Goal: Ask a question

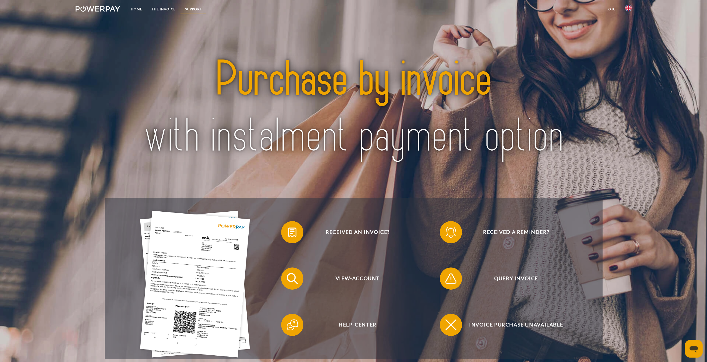
click at [190, 8] on link "Support" at bounding box center [193, 9] width 26 height 10
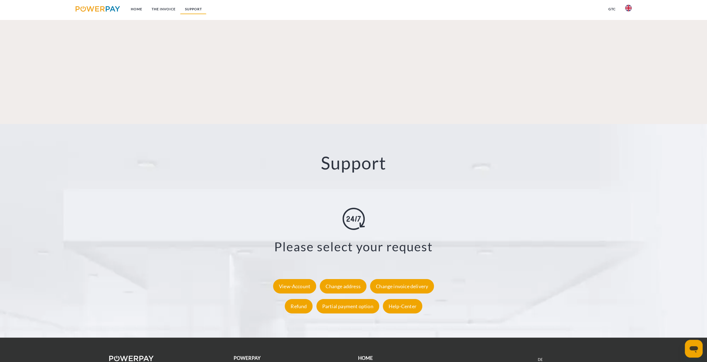
scroll to position [936, 0]
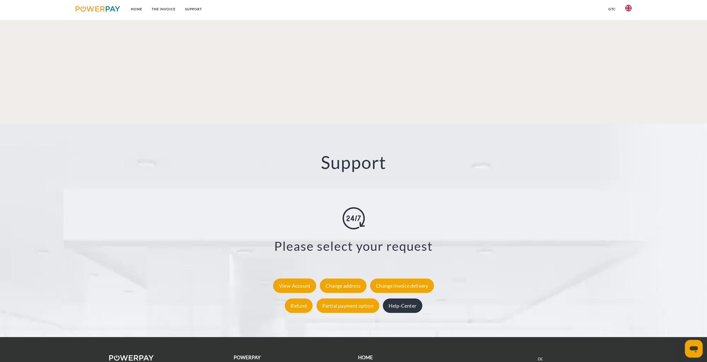
click at [409, 299] on div "Help-Center" at bounding box center [402, 306] width 39 height 14
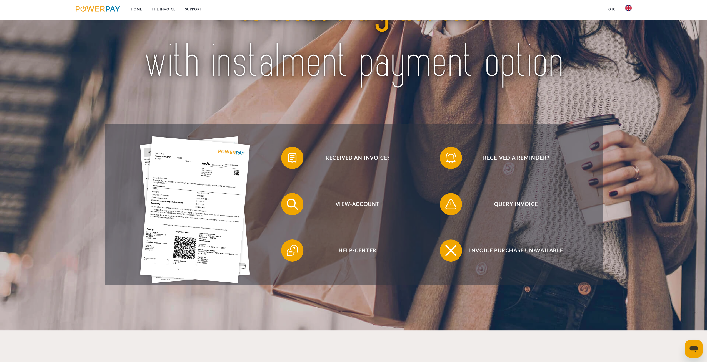
scroll to position [83, 0]
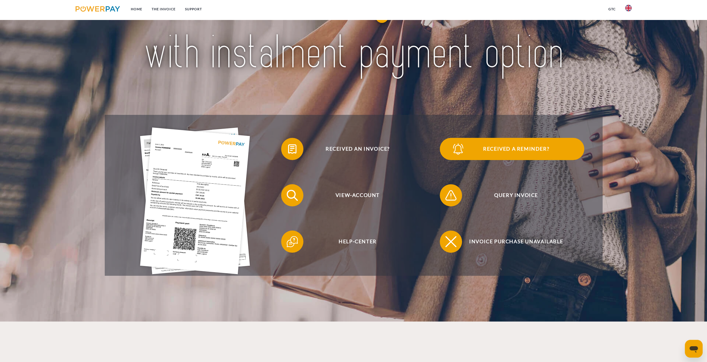
click at [485, 146] on span "Received a reminder?" at bounding box center [516, 149] width 136 height 22
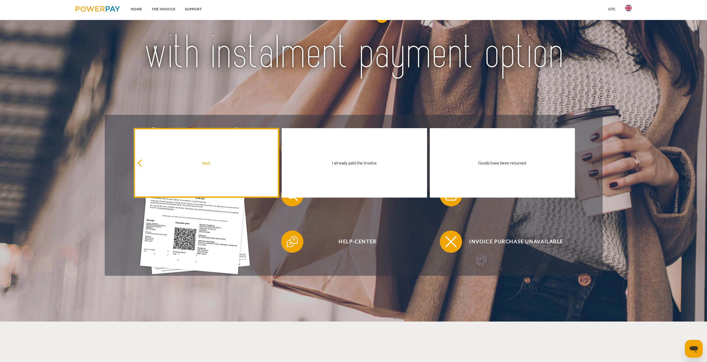
click at [139, 163] on icon at bounding box center [140, 162] width 7 height 7
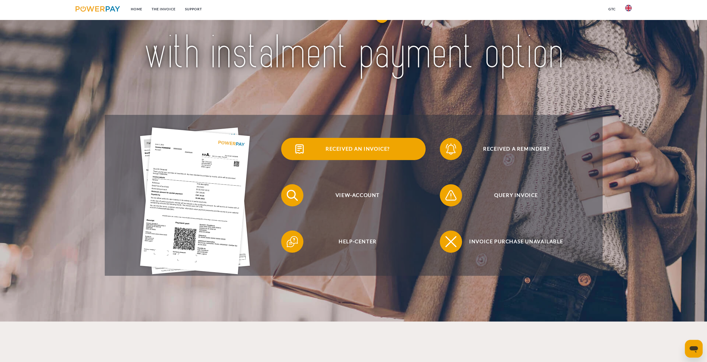
click at [356, 148] on span "Received an invoice?" at bounding box center [357, 149] width 136 height 22
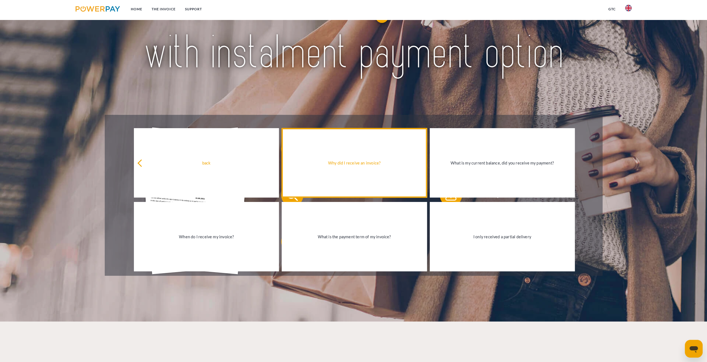
click at [363, 164] on div "Why did I receive an invoice?" at bounding box center [354, 162] width 138 height 7
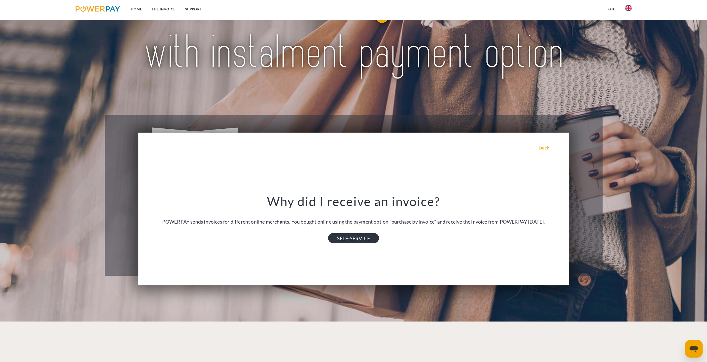
click at [360, 241] on link "SELF-SERVICE" at bounding box center [353, 238] width 51 height 10
